Goal: Task Accomplishment & Management: Manage account settings

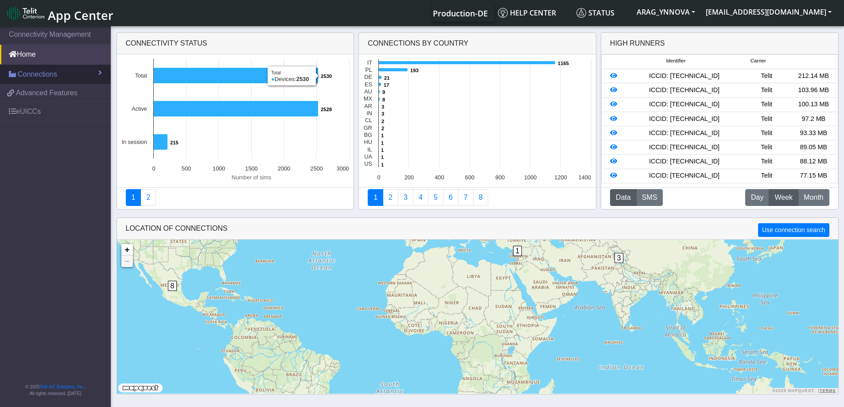
click at [58, 78] on link "Connections" at bounding box center [55, 75] width 111 height 20
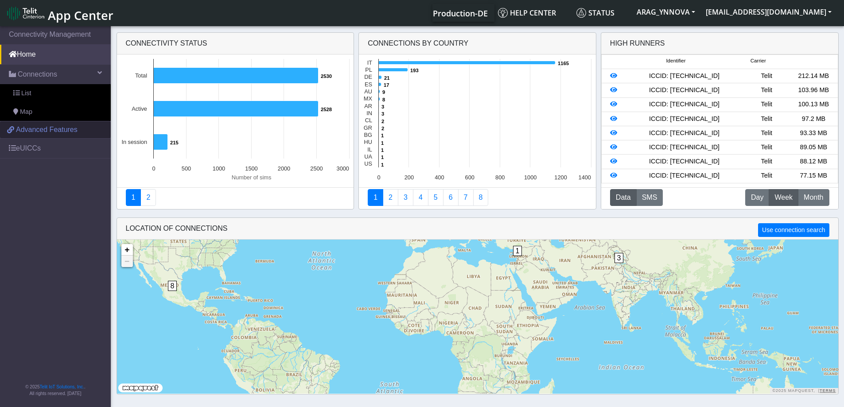
click at [59, 130] on span "Advanced Features" at bounding box center [47, 130] width 62 height 11
click at [27, 91] on span "List" at bounding box center [26, 94] width 10 height 10
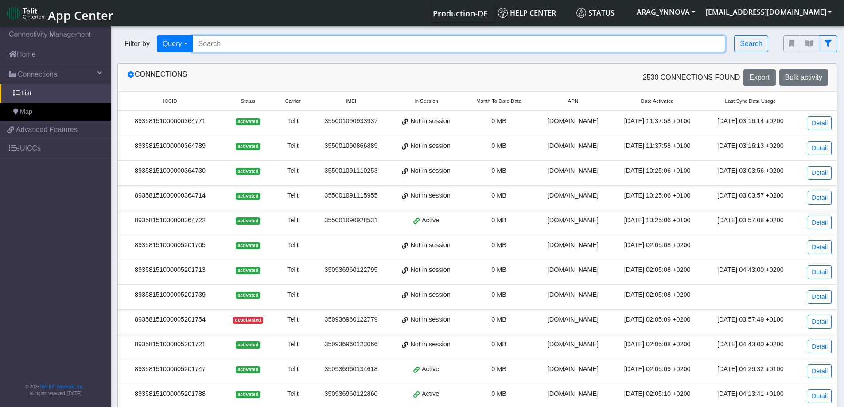
click at [250, 37] on input "Search..." at bounding box center [459, 43] width 533 height 17
paste input "89358151000008827852"
type input "89358151000008827852"
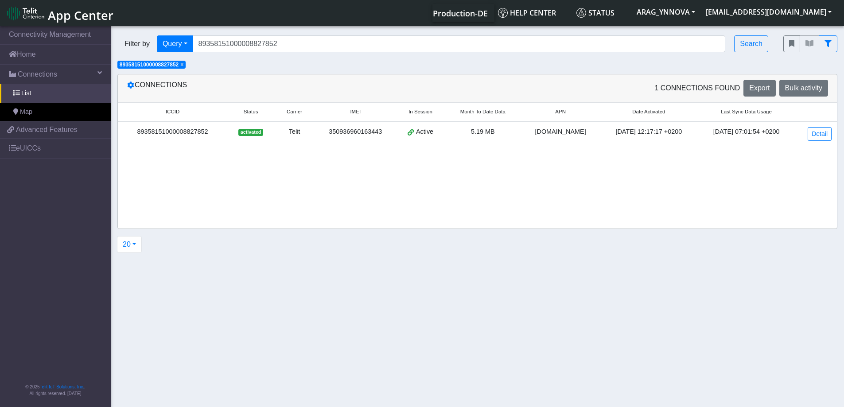
click at [202, 133] on div "89358151000008827852" at bounding box center [172, 132] width 99 height 10
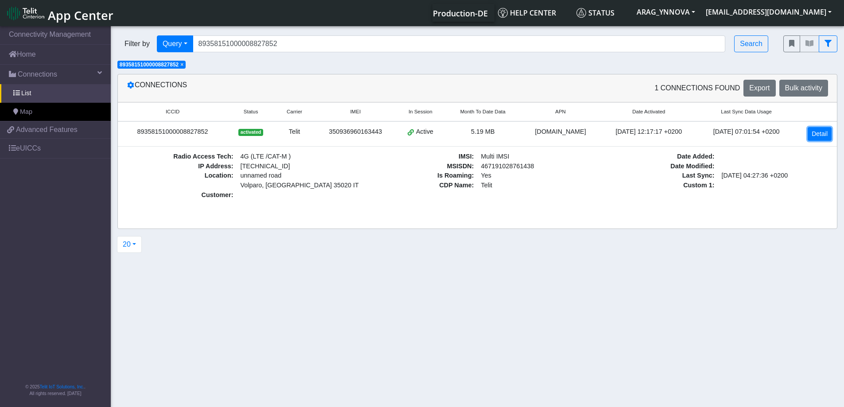
click at [821, 131] on link "Detail" at bounding box center [820, 134] width 24 height 14
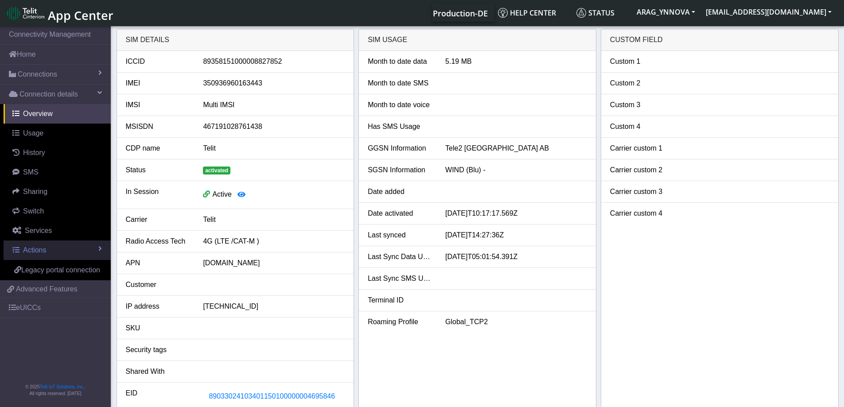
click at [100, 250] on span at bounding box center [100, 248] width 4 height 7
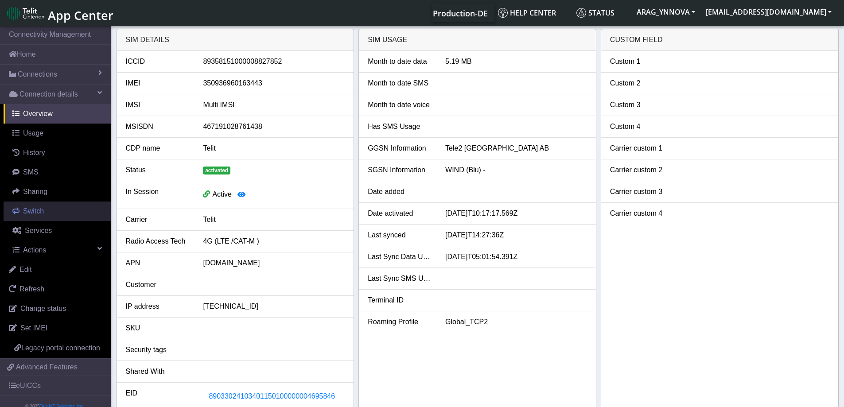
click at [52, 206] on link "Switch" at bounding box center [57, 212] width 107 height 20
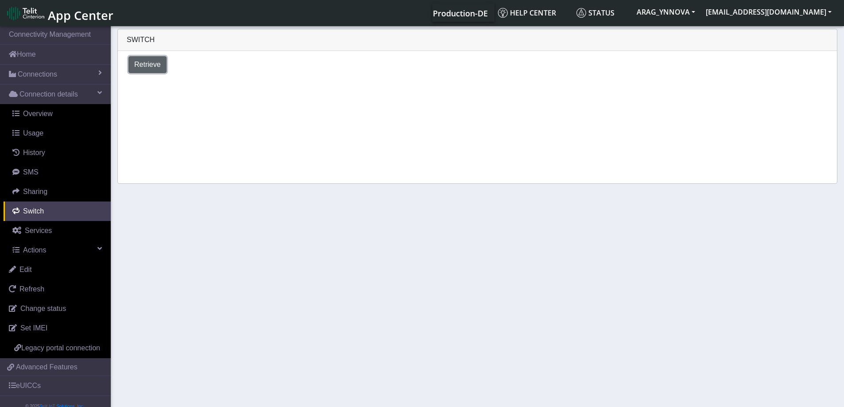
click at [149, 65] on span "Retrieve" at bounding box center [147, 65] width 27 height 8
select select "[GEOGRAPHIC_DATA]"
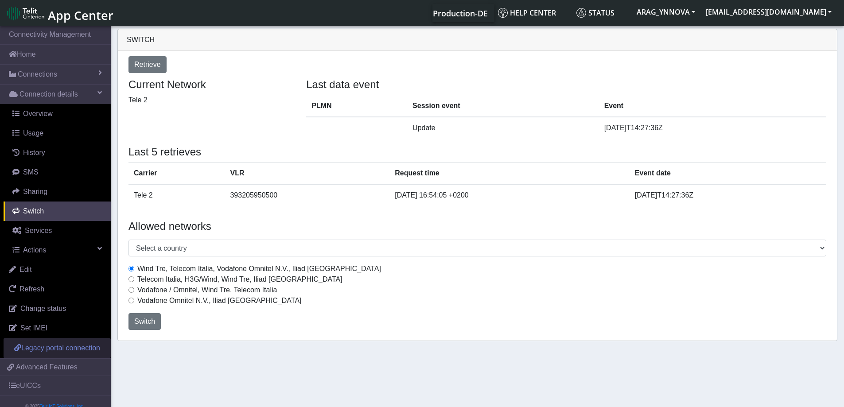
scroll to position [30, 0]
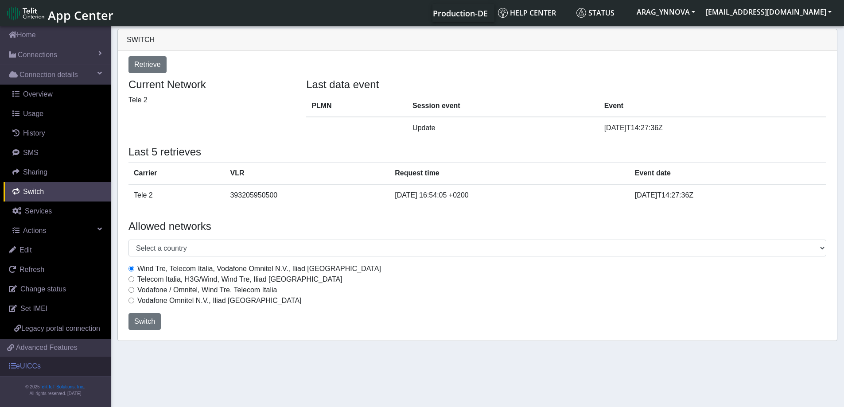
click at [52, 367] on link "eUICCs" at bounding box center [55, 367] width 111 height 20
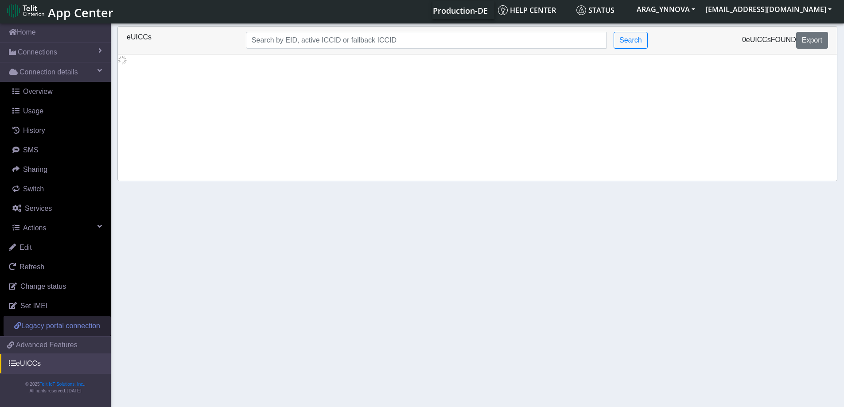
scroll to position [3, 0]
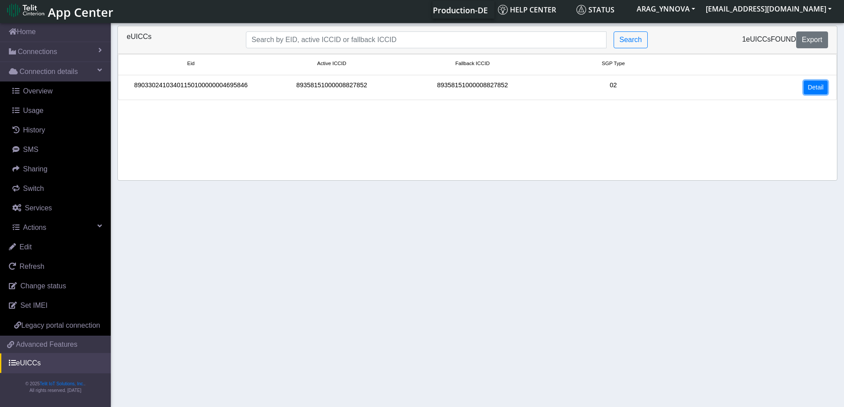
click at [818, 84] on link "Detail" at bounding box center [816, 88] width 24 height 14
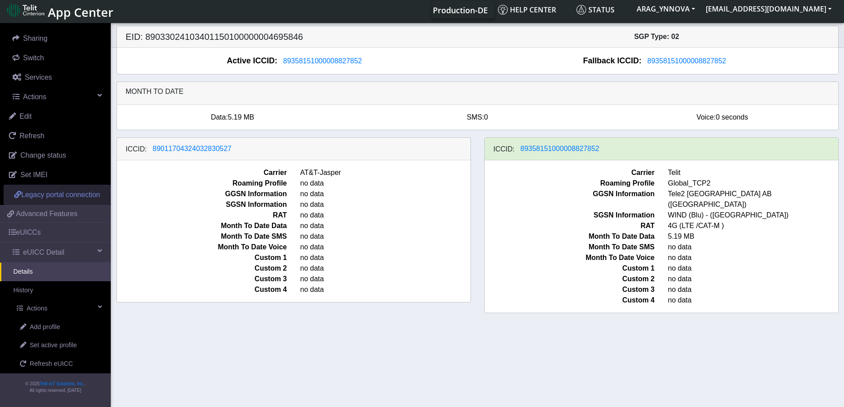
scroll to position [161, 0]
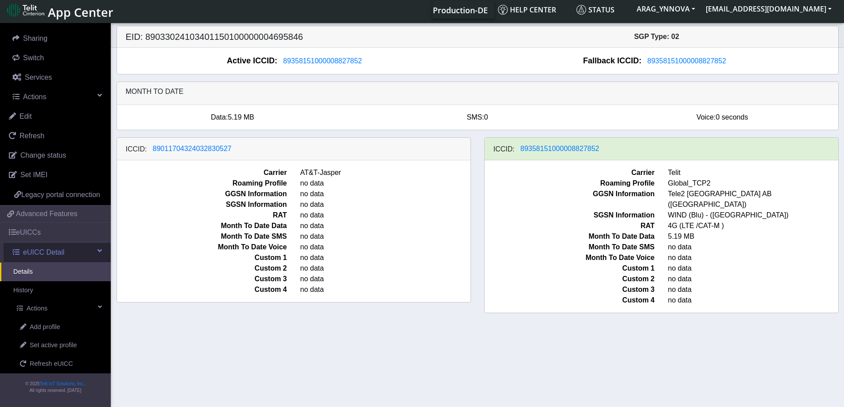
click at [98, 250] on span at bounding box center [100, 250] width 4 height 7
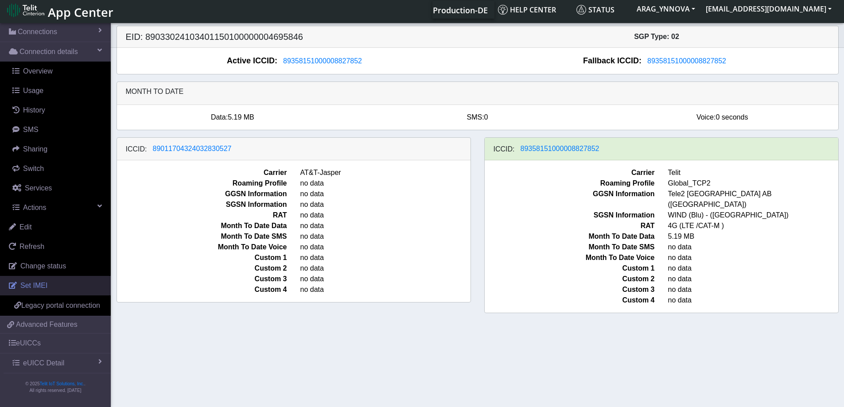
scroll to position [50, 0]
click at [90, 363] on link "eUICC Detail" at bounding box center [57, 364] width 107 height 20
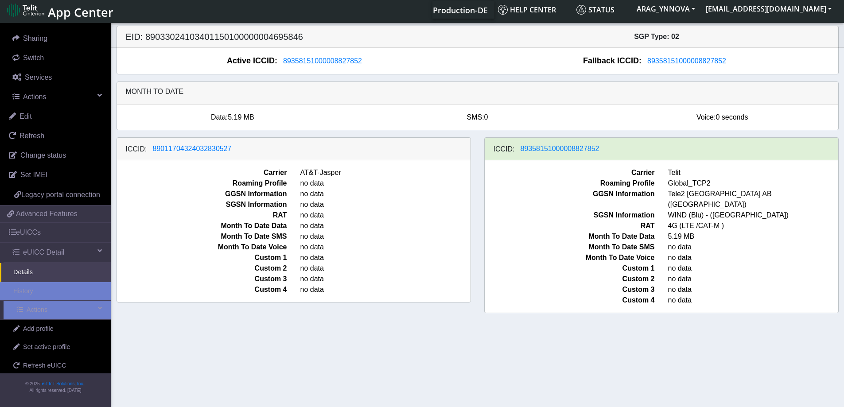
scroll to position [161, 0]
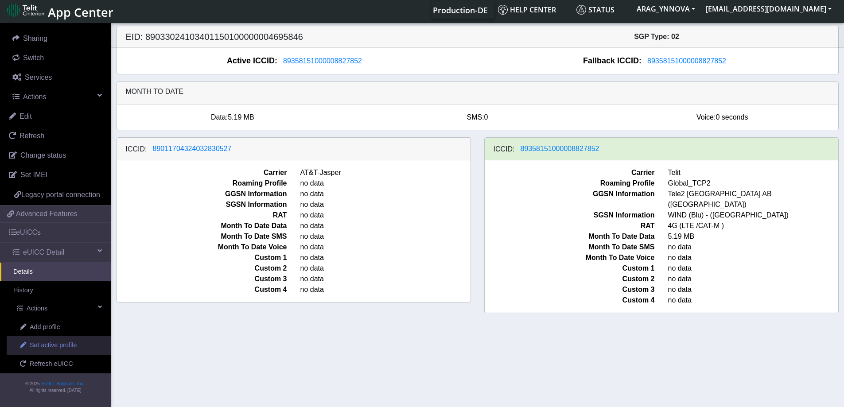
click at [68, 347] on span "Set active profile" at bounding box center [53, 346] width 47 height 10
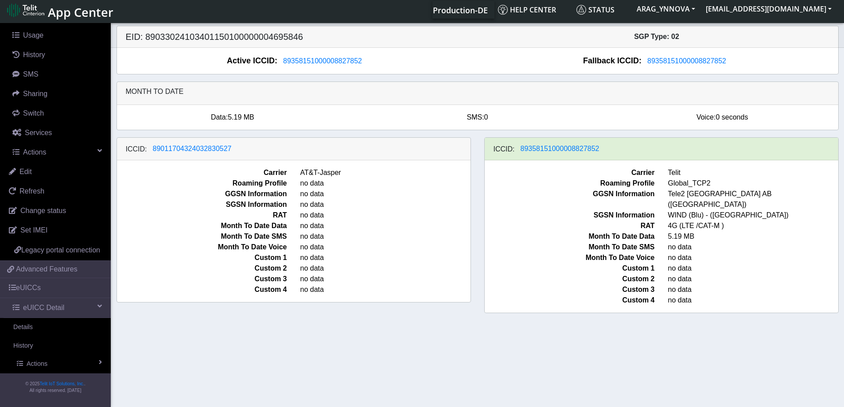
select select
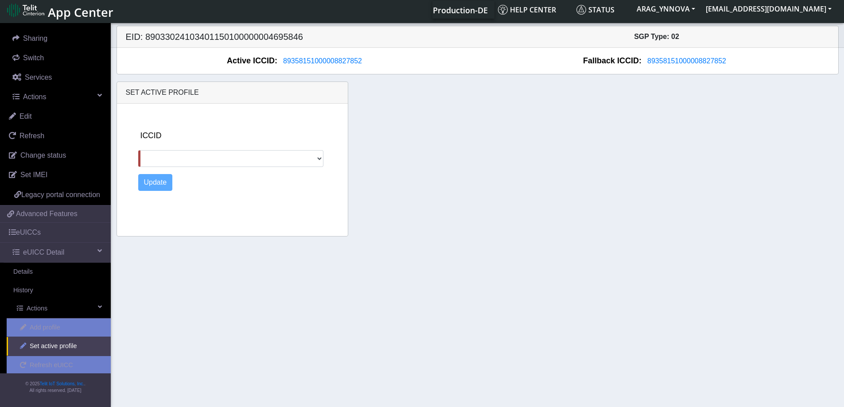
scroll to position [161, 0]
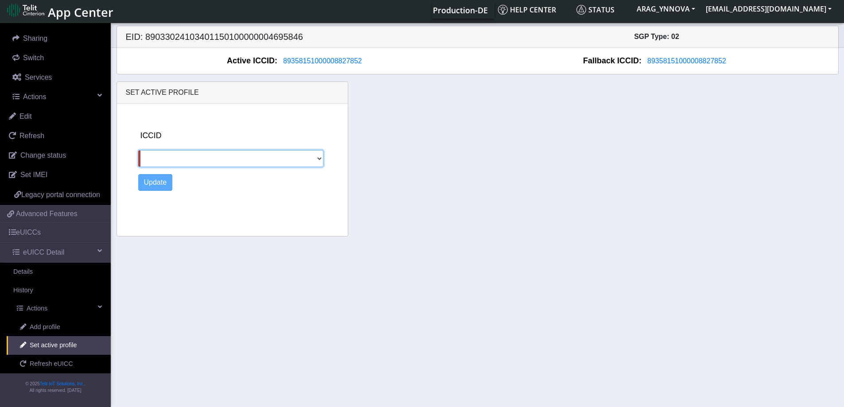
click at [303, 161] on select "89011704324032830527" at bounding box center [231, 158] width 186 height 17
click at [328, 121] on div "ICCID [TECHNICAL_ID] Update" at bounding box center [241, 168] width 213 height 129
click at [42, 273] on link "Details" at bounding box center [55, 272] width 111 height 19
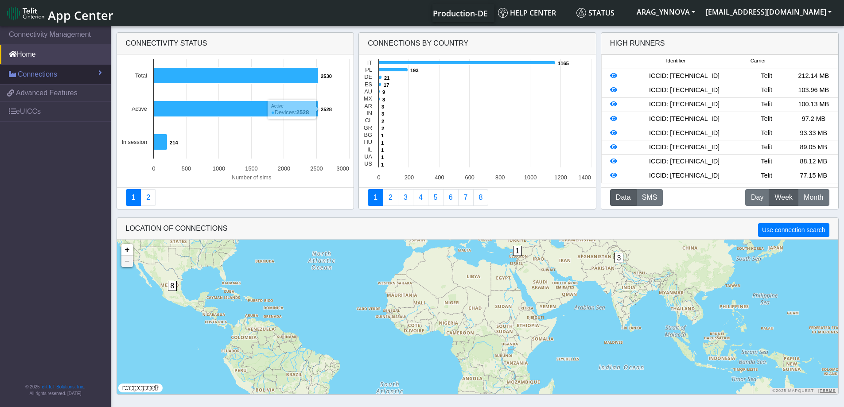
click at [43, 74] on span "Connections" at bounding box center [37, 74] width 39 height 11
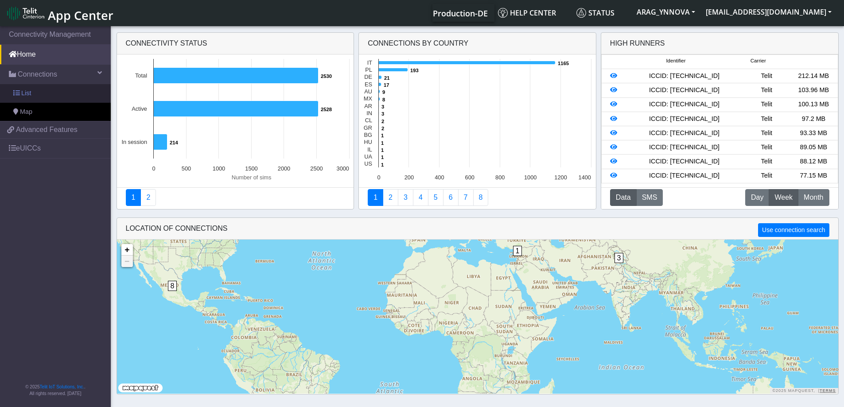
click at [52, 92] on link "List" at bounding box center [55, 93] width 111 height 19
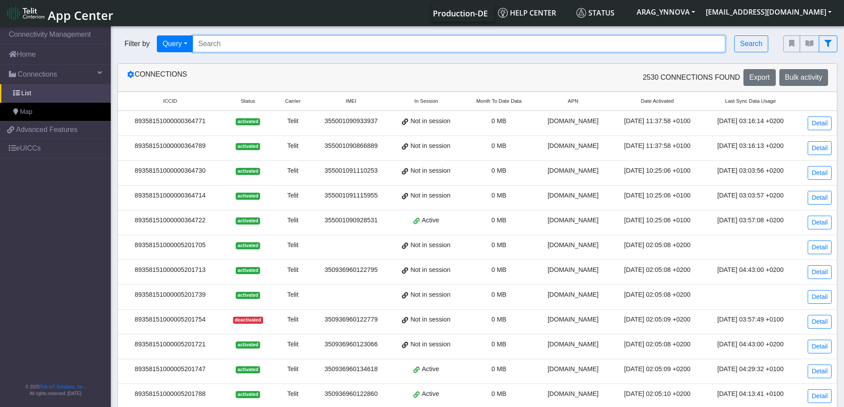
click at [240, 44] on input "Search..." at bounding box center [459, 43] width 533 height 17
paste input "89358151000005172559"
type input "89358151000005172559"
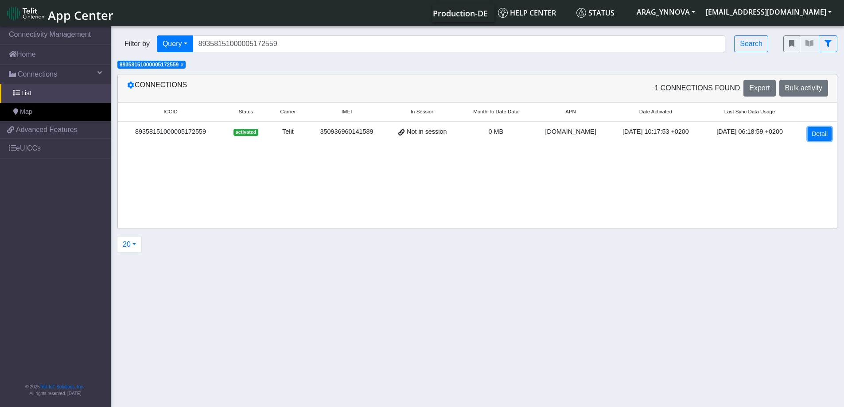
click at [818, 132] on link "Detail" at bounding box center [820, 134] width 24 height 14
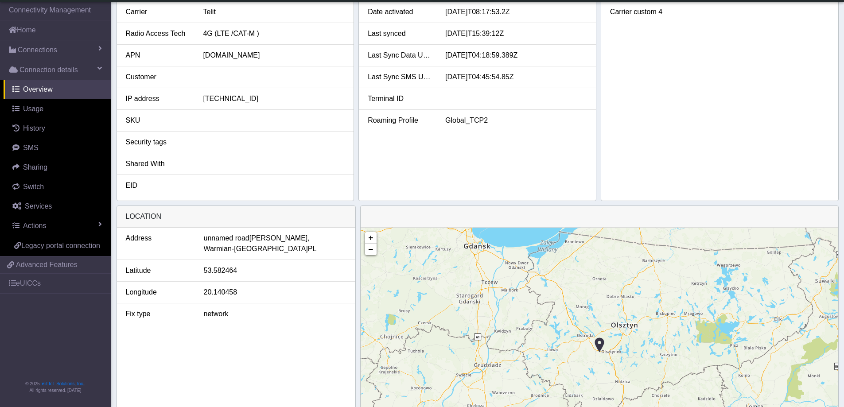
scroll to position [264, 0]
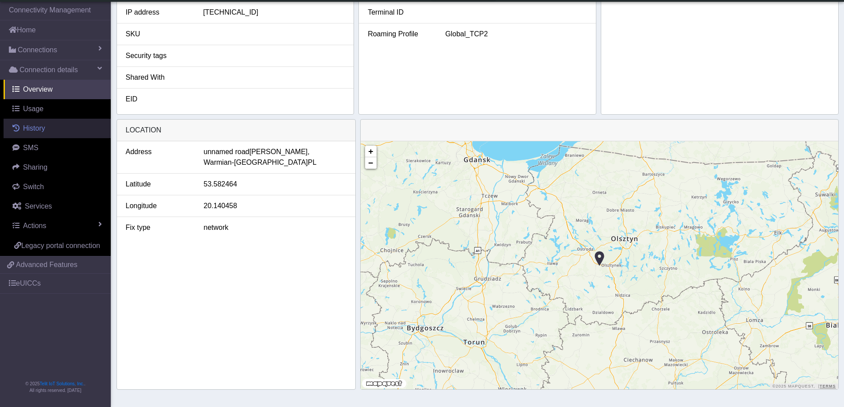
click at [43, 128] on span "History" at bounding box center [34, 129] width 22 height 8
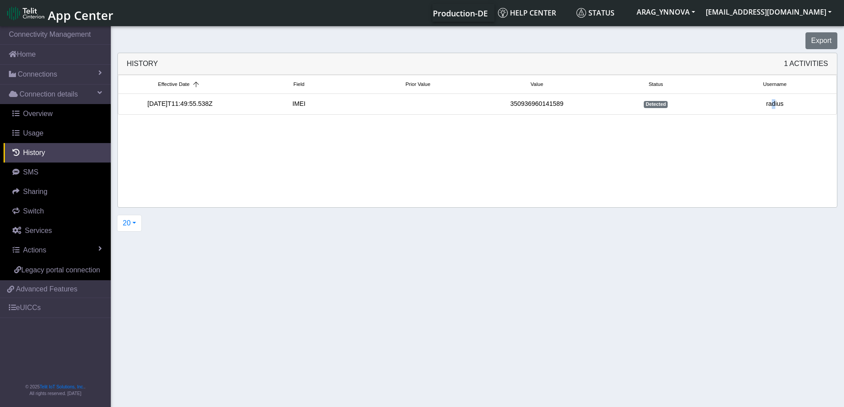
drag, startPoint x: 775, startPoint y: 106, endPoint x: 580, endPoint y: 105, distance: 194.6
click at [771, 107] on div "radius" at bounding box center [775, 104] width 119 height 10
click at [94, 247] on link "Actions" at bounding box center [57, 251] width 107 height 20
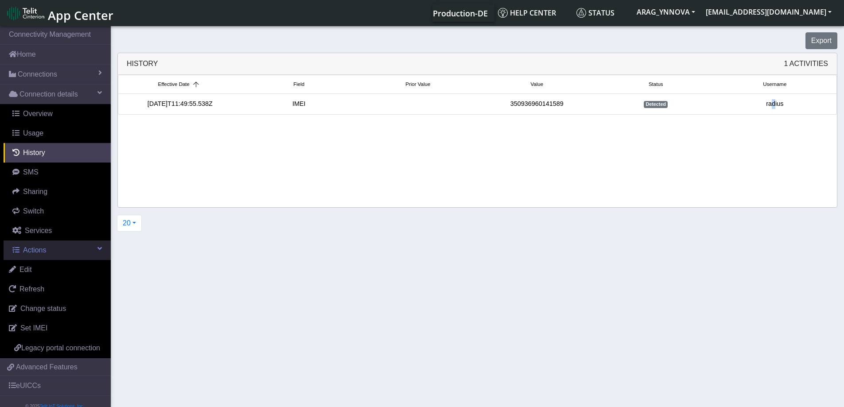
click at [90, 250] on link "Actions" at bounding box center [57, 251] width 107 height 20
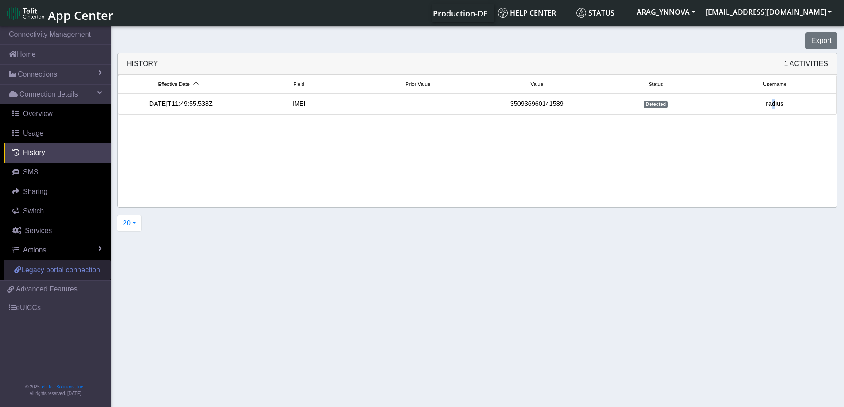
click at [75, 273] on span "Legacy portal connection" at bounding box center [60, 270] width 79 height 8
